Goal: Find specific page/section: Find specific page/section

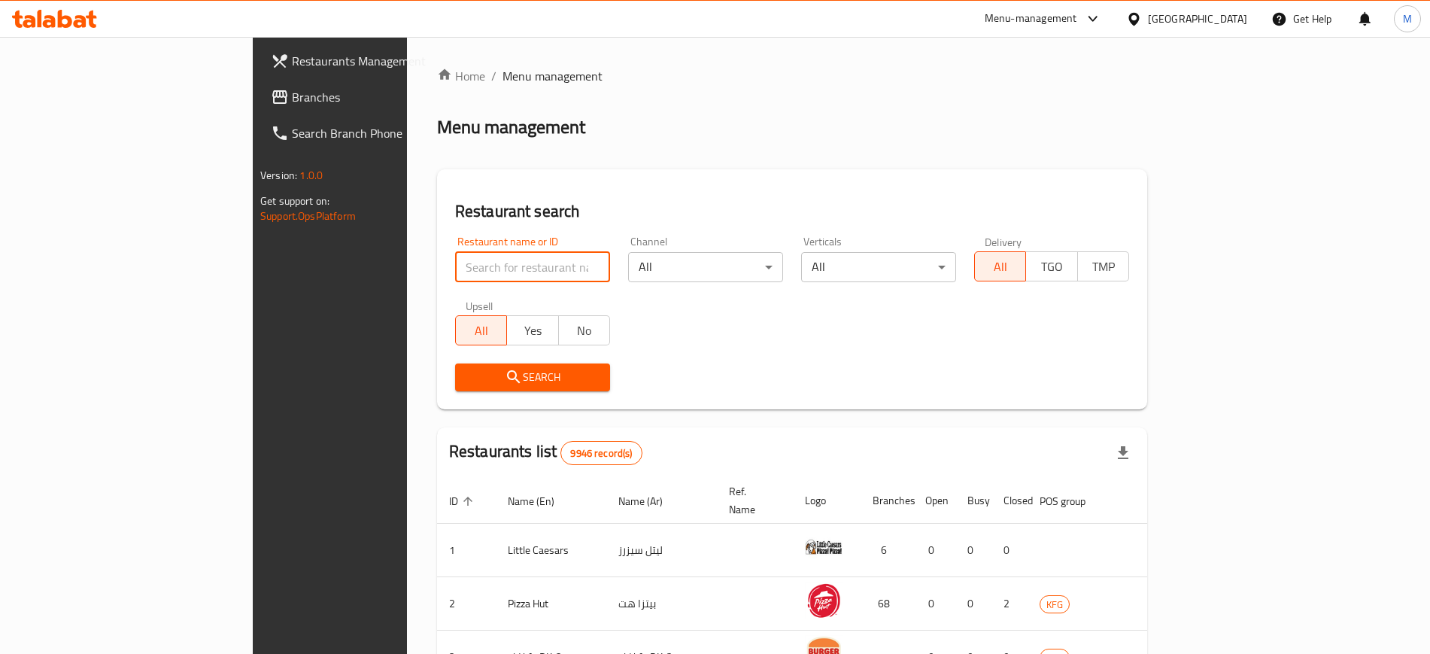
click at [455, 263] on input "search" at bounding box center [532, 267] width 155 height 30
type input "the noodle"
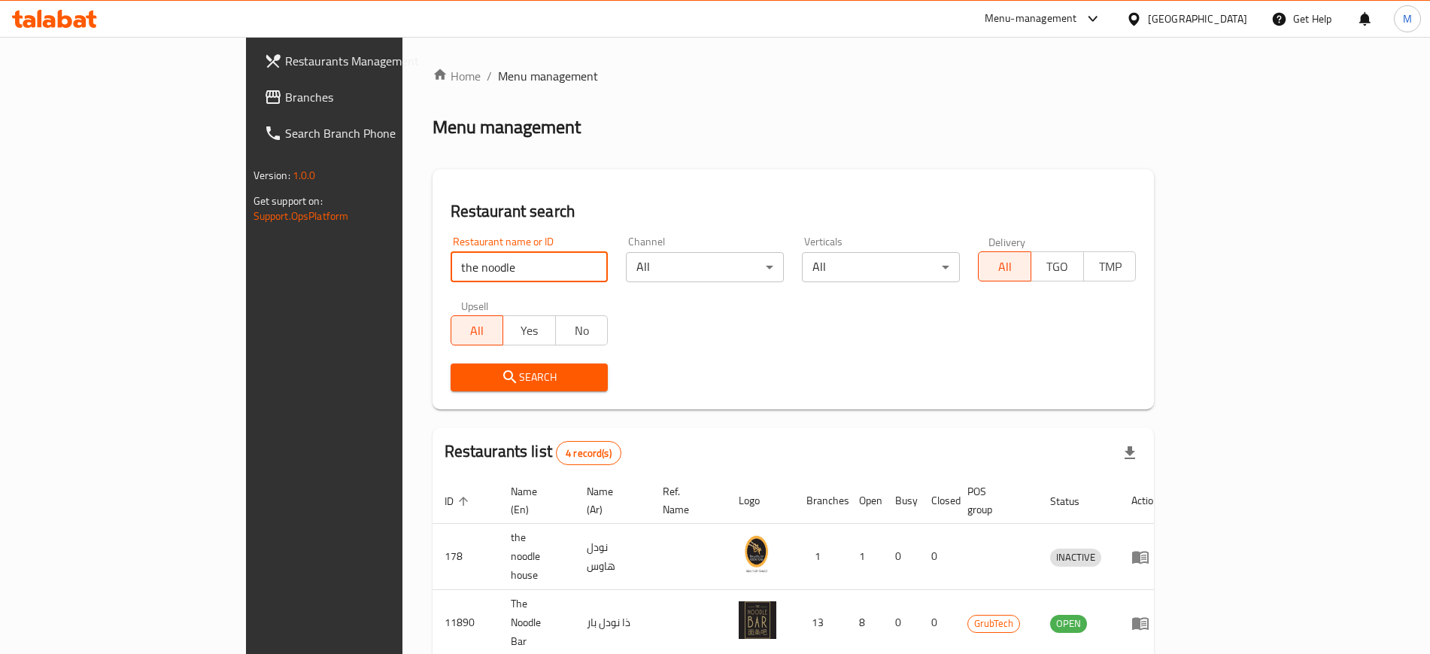
scroll to position [148, 0]
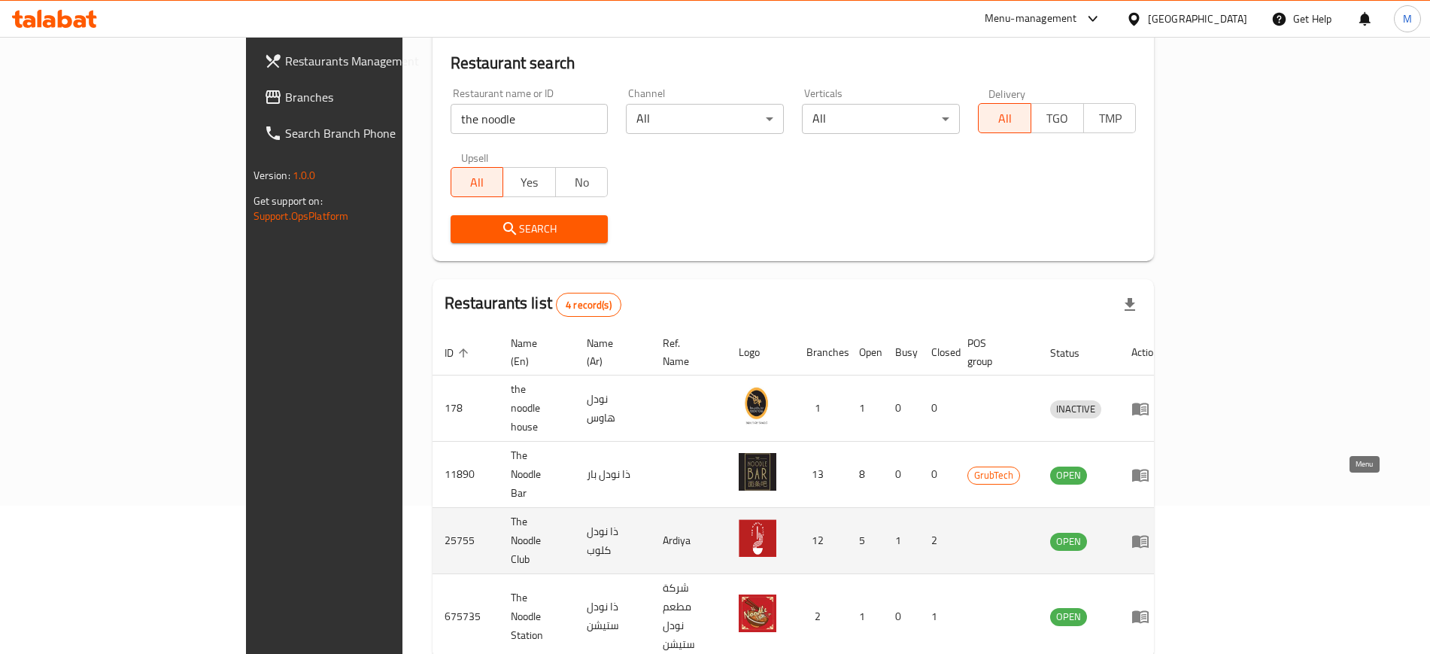
click at [1149, 535] on icon "enhanced table" at bounding box center [1140, 541] width 17 height 13
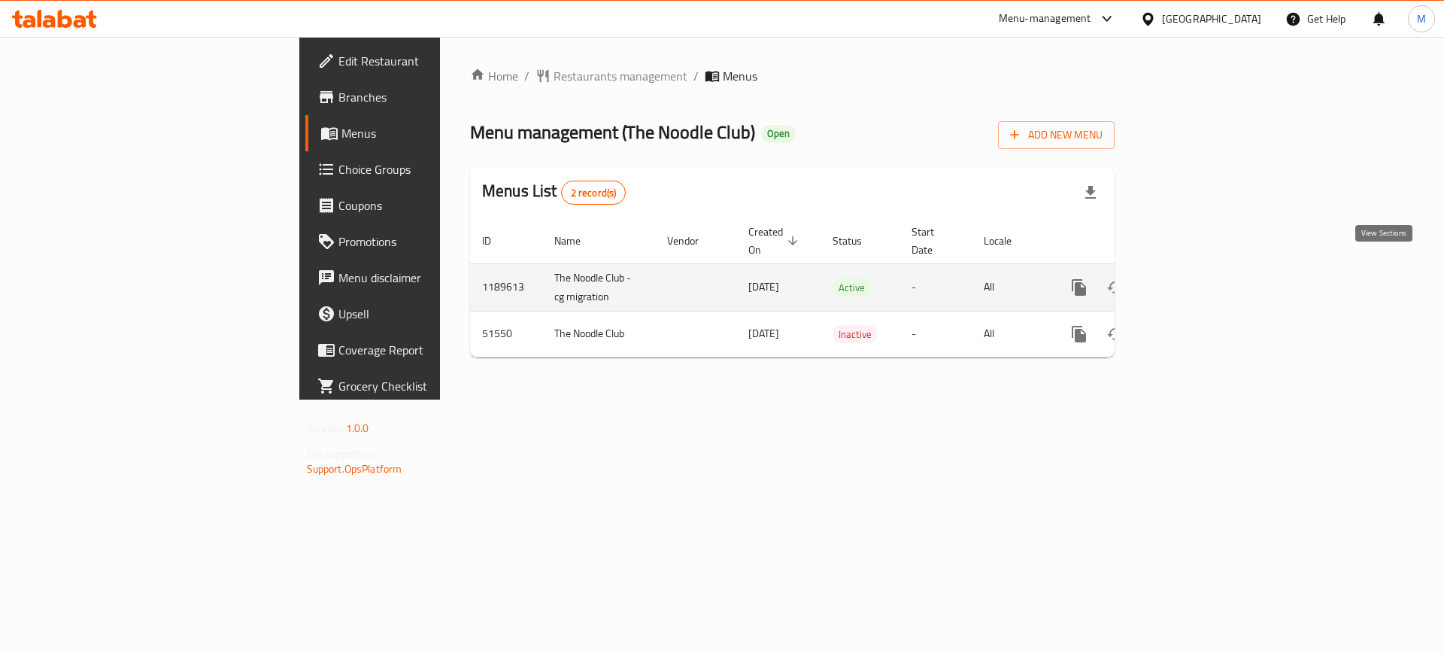
click at [1197, 278] on icon "enhanced table" at bounding box center [1188, 287] width 18 height 18
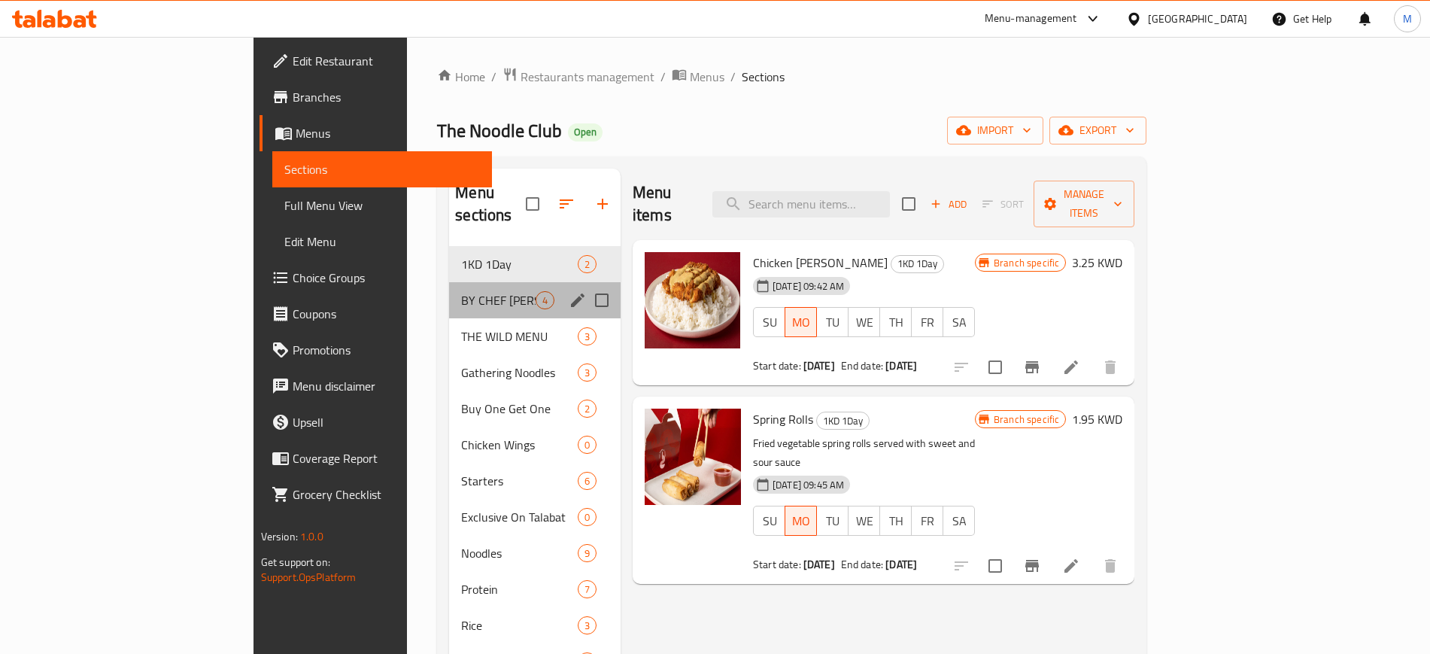
click at [449, 289] on div "BY CHEF [PERSON_NAME] 4" at bounding box center [535, 300] width 172 height 36
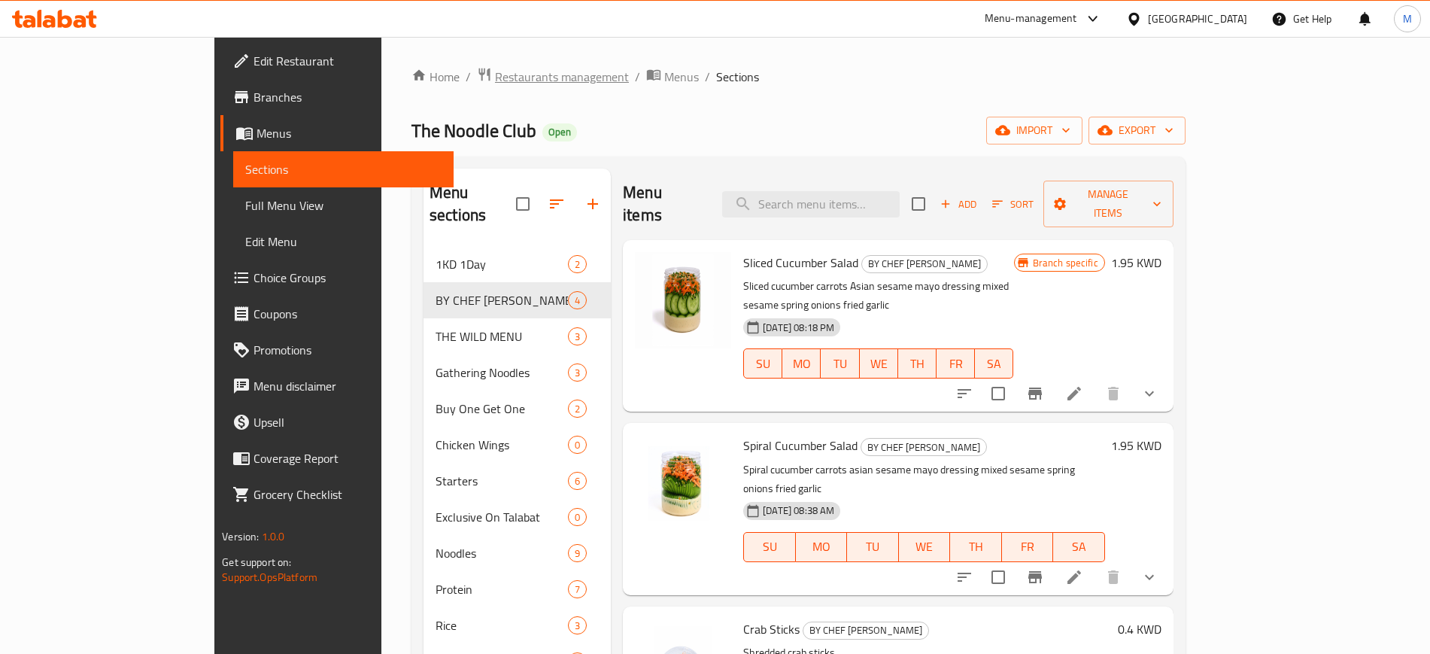
click at [495, 69] on span "Restaurants management" at bounding box center [562, 77] width 134 height 18
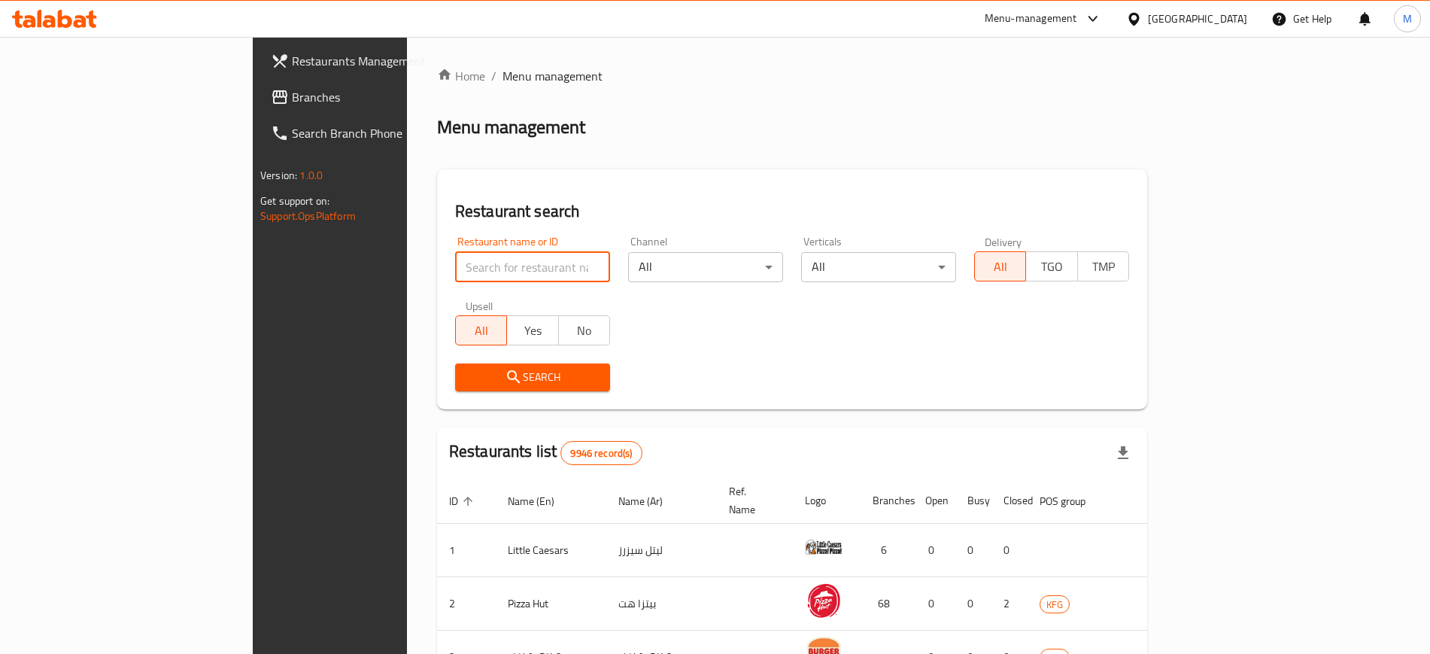
click at [455, 266] on input "search" at bounding box center [532, 267] width 155 height 30
type input "the noodle"
click button "Search" at bounding box center [532, 377] width 155 height 28
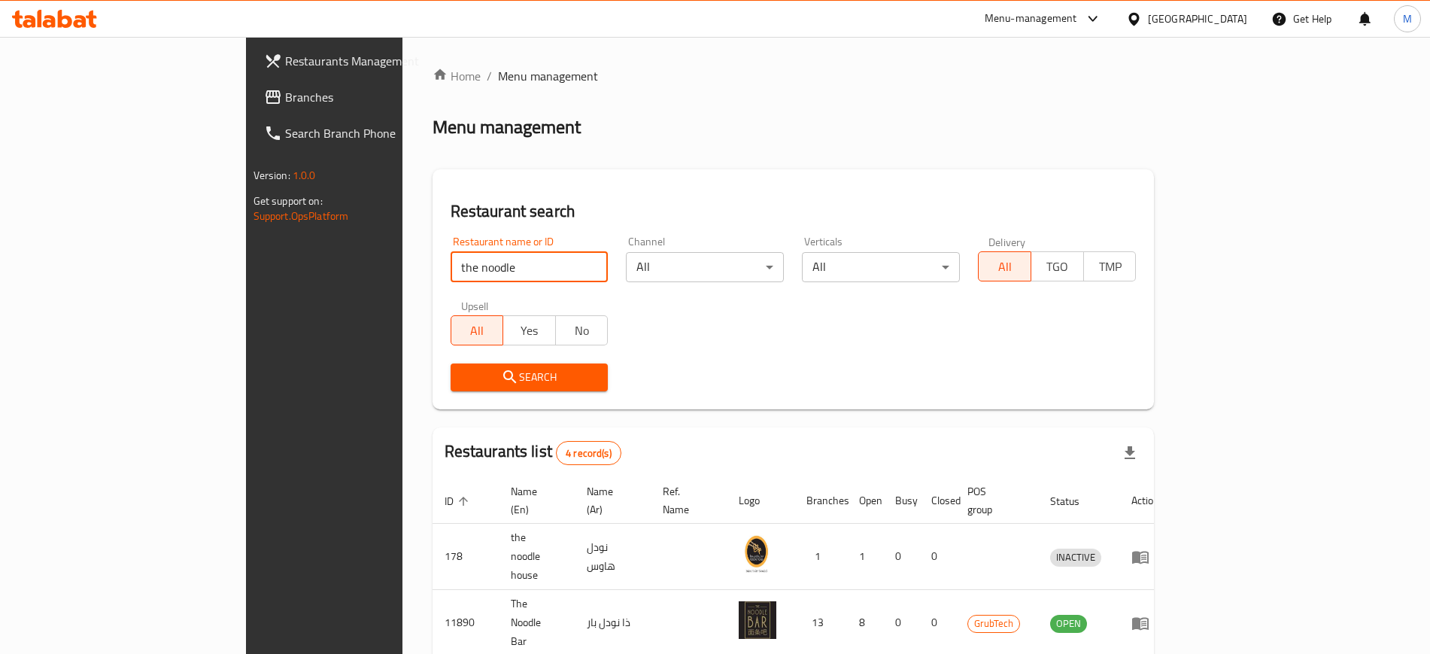
scroll to position [148, 0]
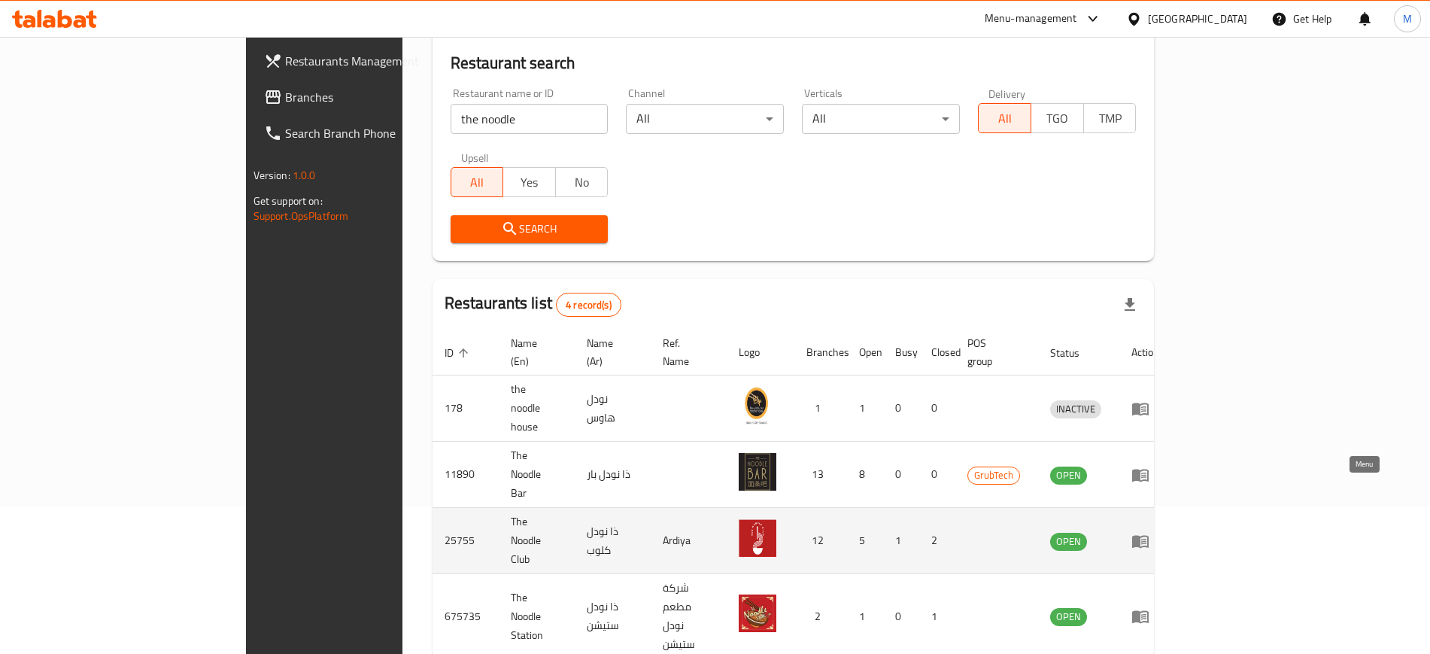
click at [1149, 532] on icon "enhanced table" at bounding box center [1140, 541] width 18 height 18
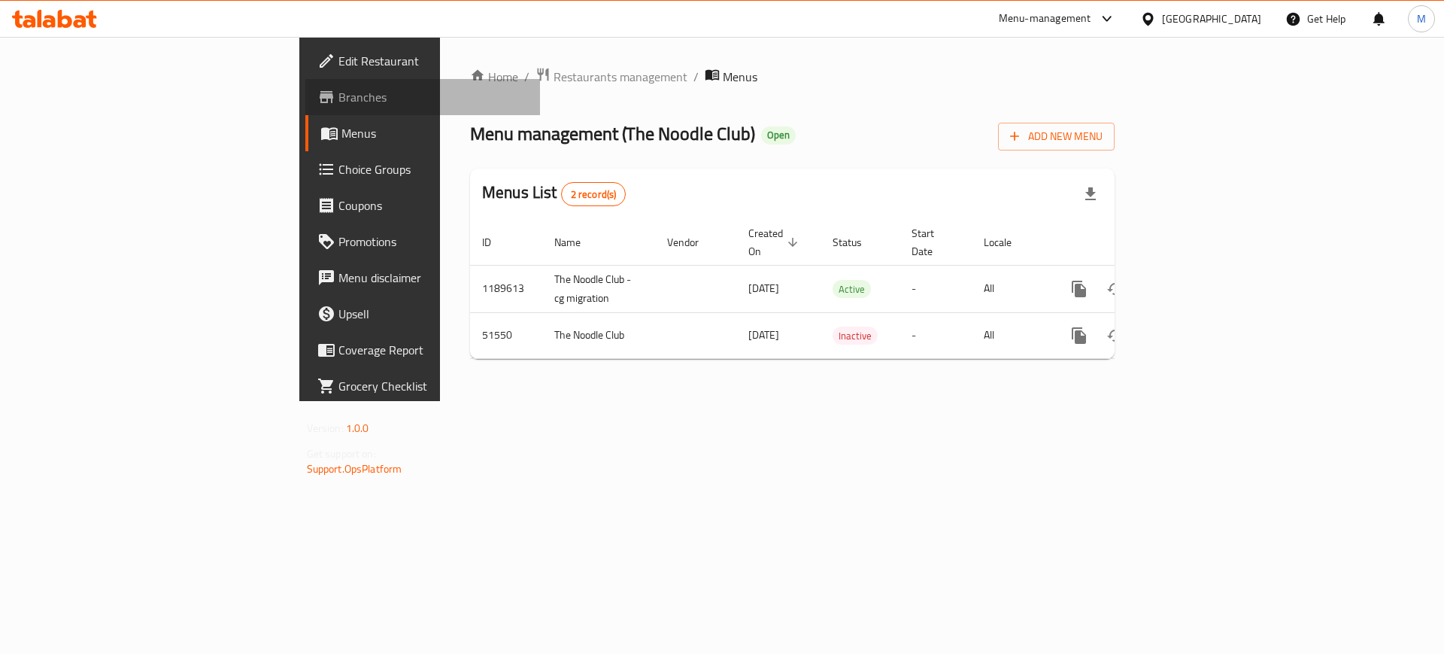
click at [339, 102] on span "Branches" at bounding box center [434, 97] width 190 height 18
